Goal: Task Accomplishment & Management: Use online tool/utility

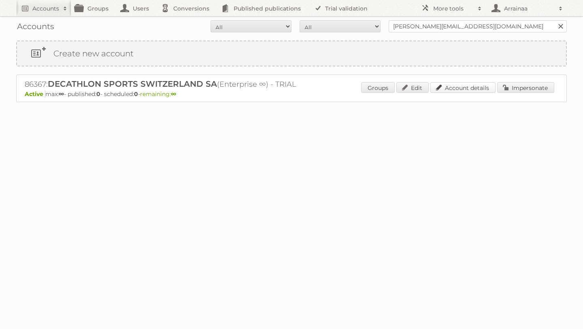
click at [439, 89] on link "Account details" at bounding box center [462, 87] width 65 height 11
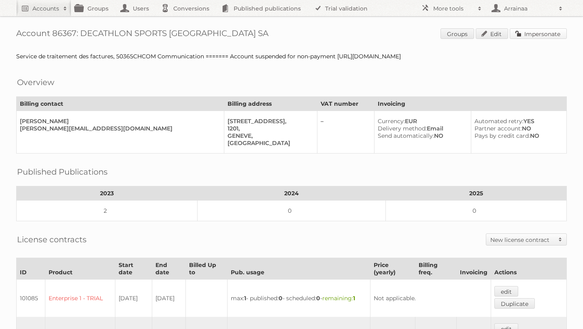
click at [522, 34] on link "Impersonate" at bounding box center [538, 33] width 57 height 11
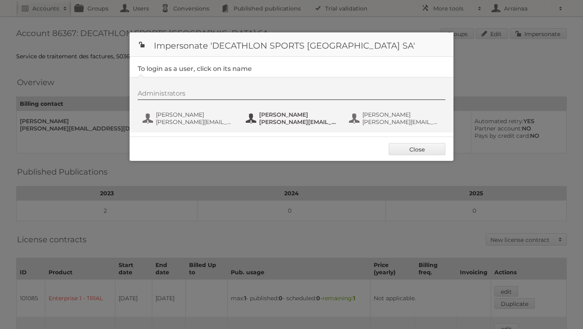
click at [277, 114] on span "Jeremy Bonioni" at bounding box center [298, 114] width 79 height 7
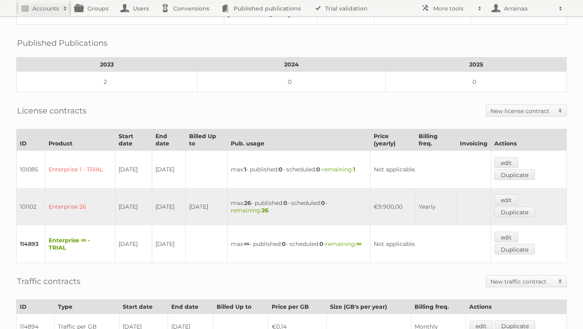
scroll to position [136, 0]
